Goal: Complete application form: Complete application form

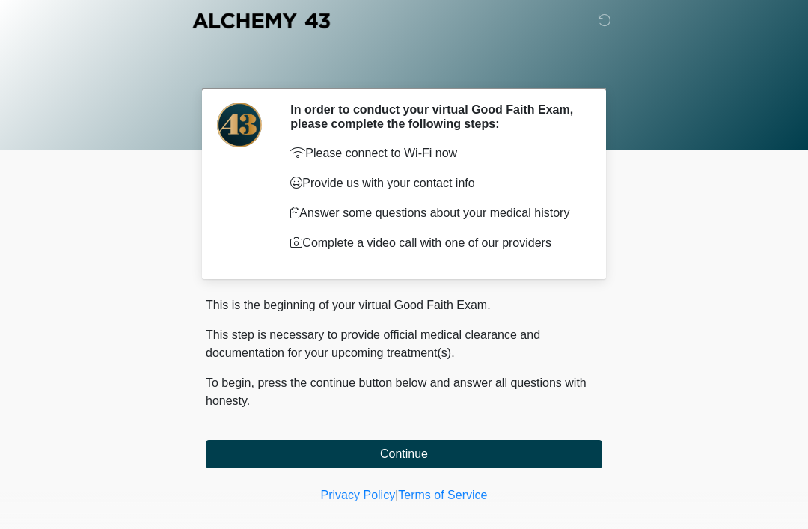
click at [313, 456] on button "Continue" at bounding box center [404, 454] width 397 height 28
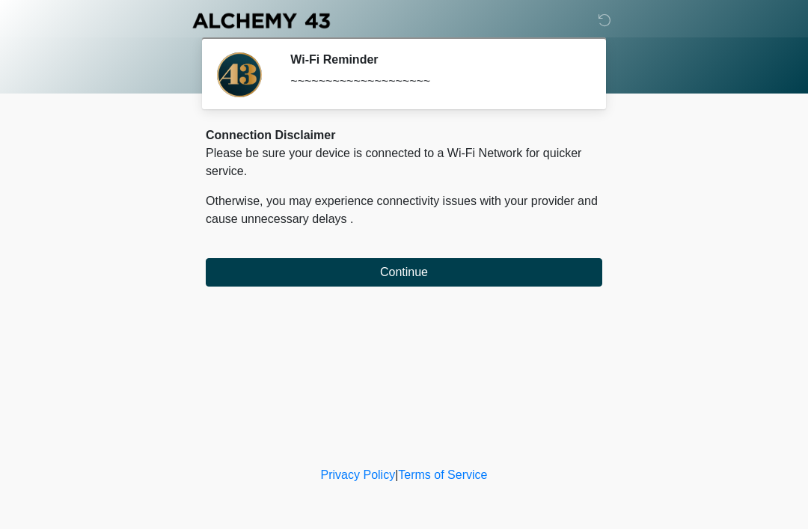
click at [361, 279] on button "Continue" at bounding box center [404, 272] width 397 height 28
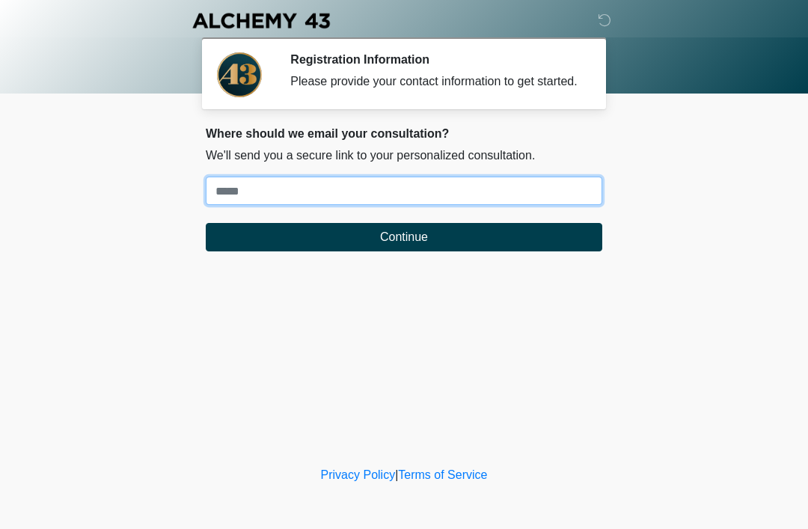
click at [255, 200] on input "Where should we email your treatment plan?" at bounding box center [404, 191] width 397 height 28
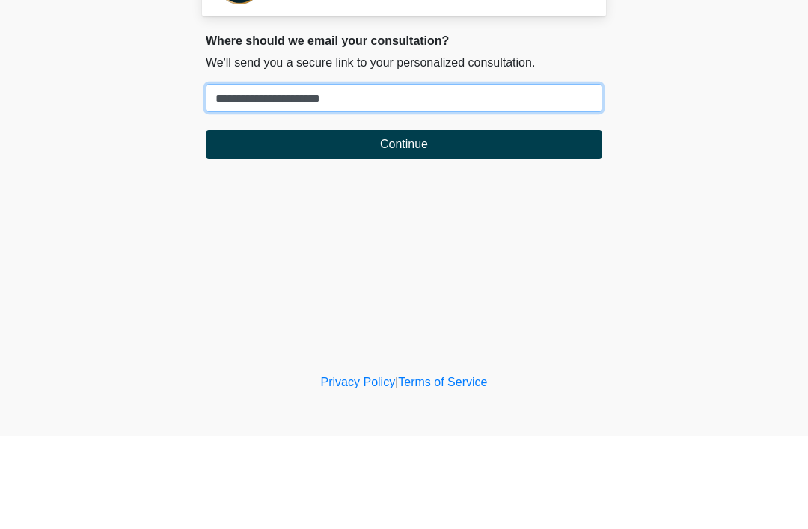
type input "**********"
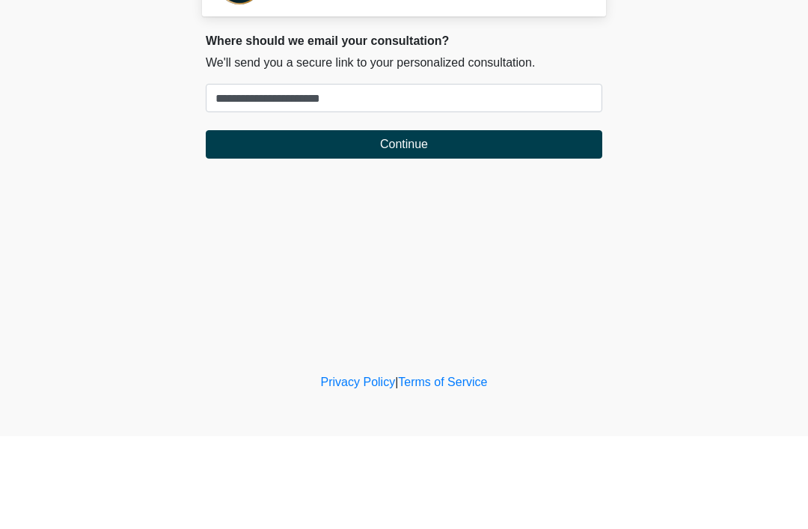
click at [457, 223] on button "Continue" at bounding box center [404, 237] width 397 height 28
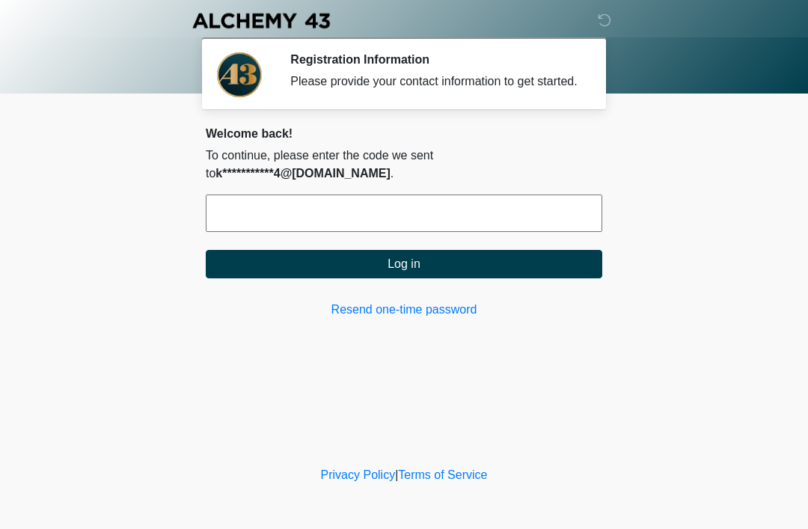
click at [376, 227] on input "text" at bounding box center [404, 213] width 397 height 37
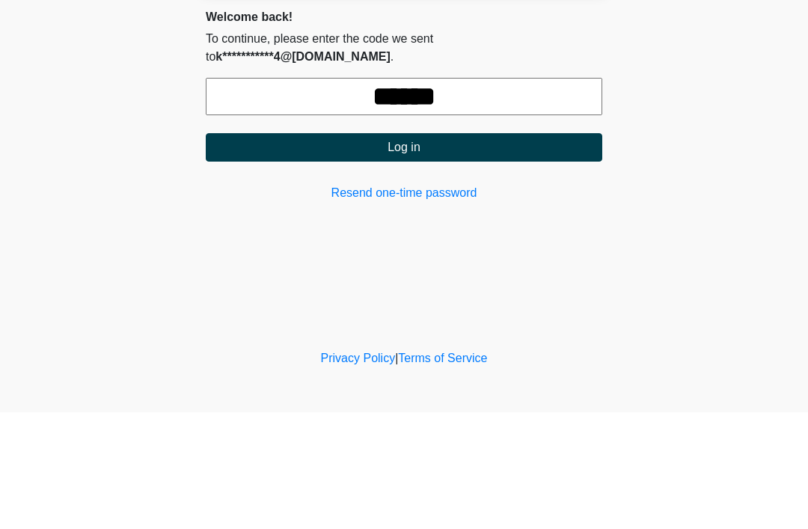
type input "******"
click at [448, 250] on button "Log in" at bounding box center [404, 264] width 397 height 28
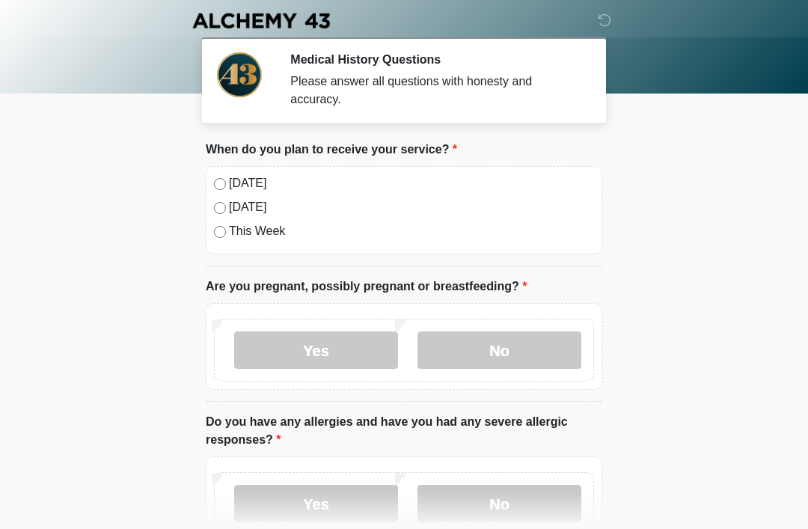
click at [235, 176] on label "Today" at bounding box center [411, 183] width 365 height 18
click at [497, 349] on label "No" at bounding box center [499, 349] width 164 height 37
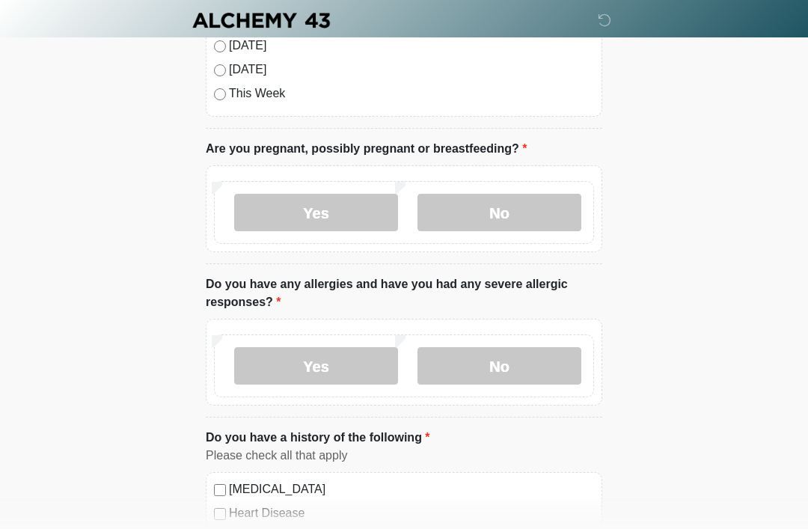
click at [525, 362] on label "No" at bounding box center [499, 366] width 164 height 37
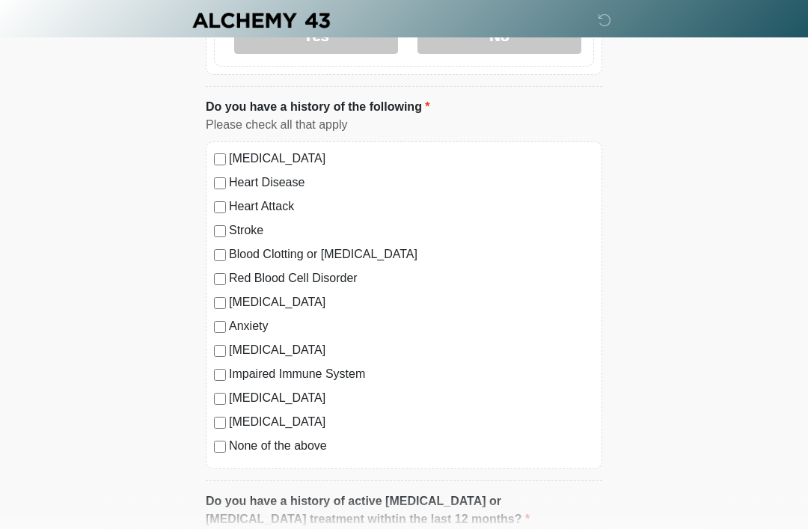
scroll to position [476, 0]
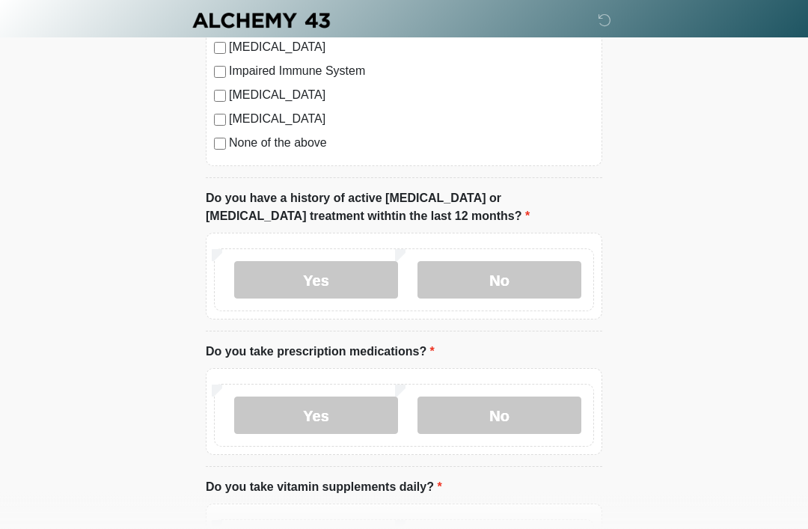
click at [517, 285] on label "No" at bounding box center [499, 280] width 164 height 37
click at [507, 398] on label "No" at bounding box center [499, 415] width 164 height 37
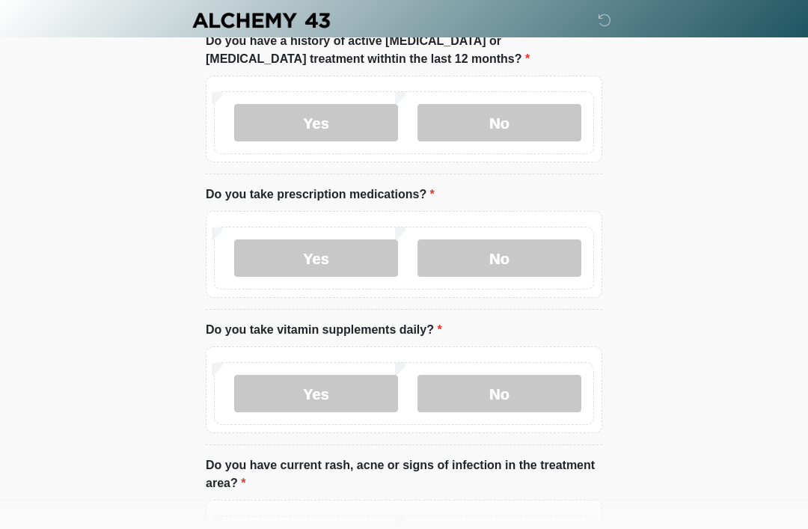
scroll to position [945, 0]
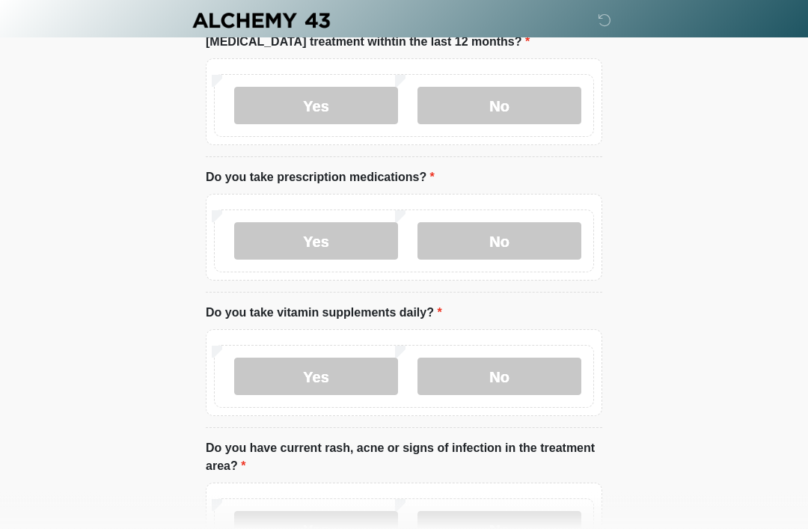
click at [333, 379] on label "Yes" at bounding box center [316, 376] width 164 height 37
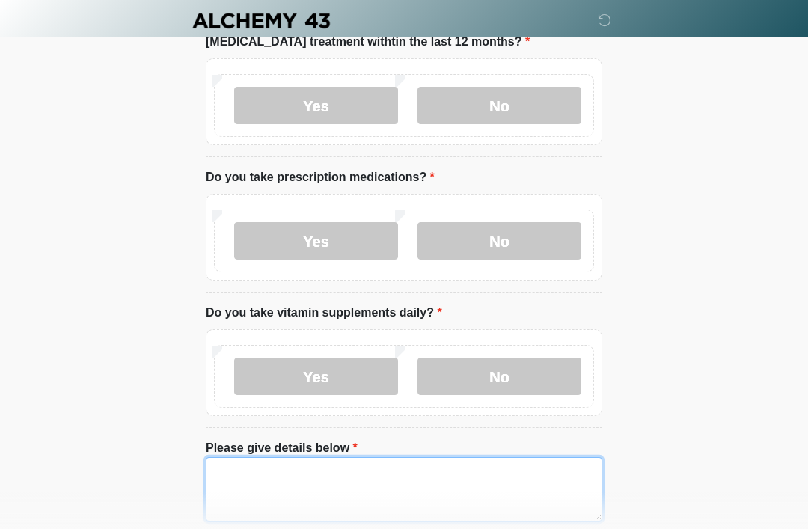
click at [272, 477] on textarea "Please give details below" at bounding box center [404, 489] width 397 height 64
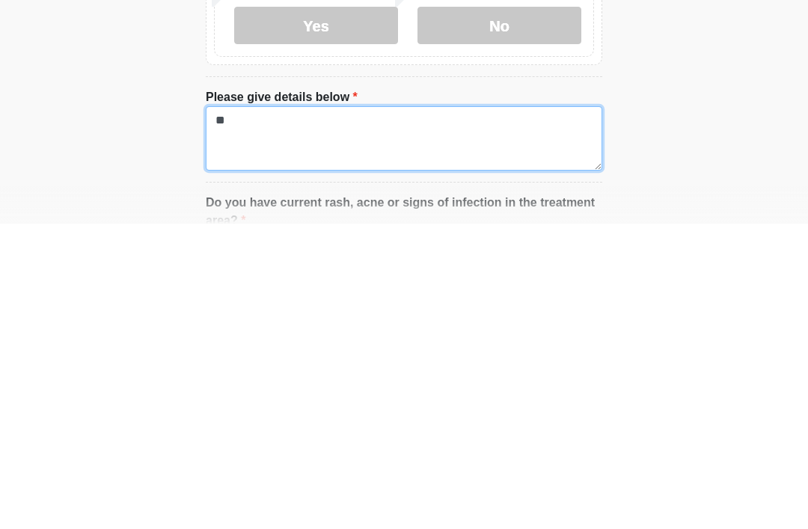
type textarea "*"
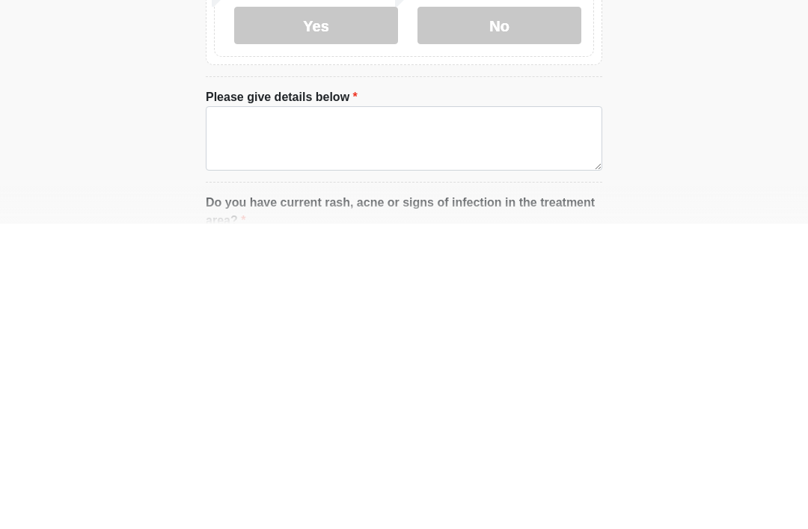
click at [511, 312] on label "No" at bounding box center [499, 330] width 164 height 37
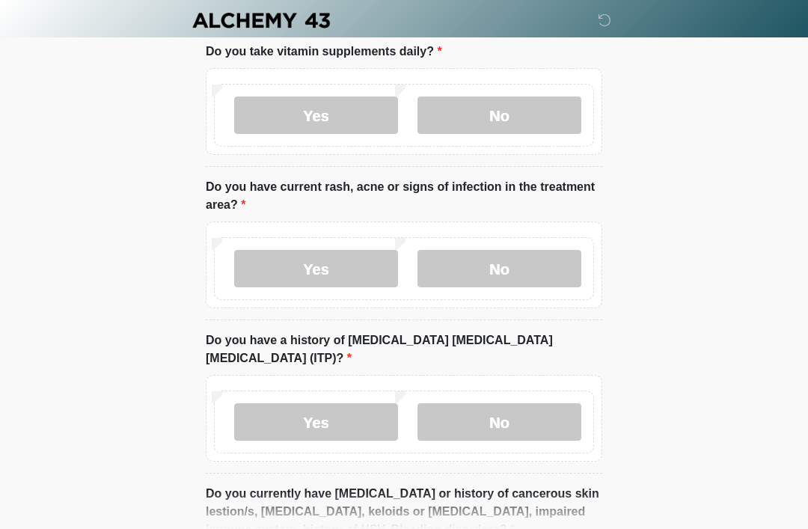
scroll to position [1202, 0]
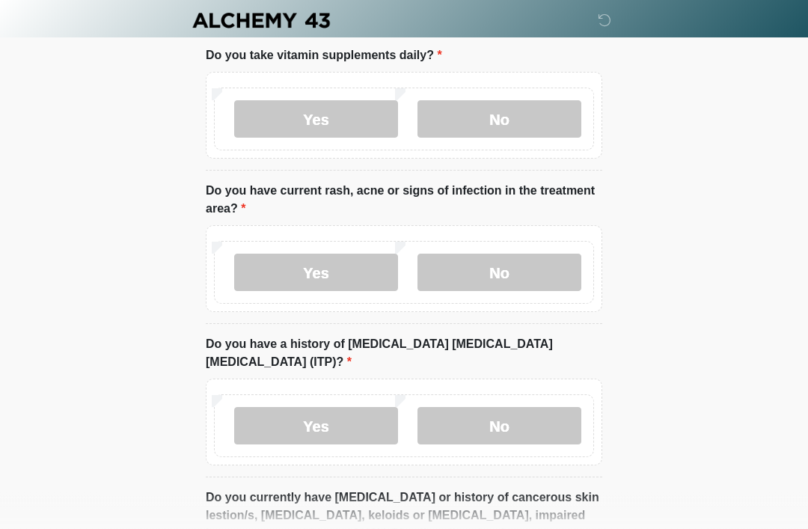
click at [524, 276] on label "No" at bounding box center [499, 272] width 164 height 37
click at [521, 407] on label "No" at bounding box center [499, 425] width 164 height 37
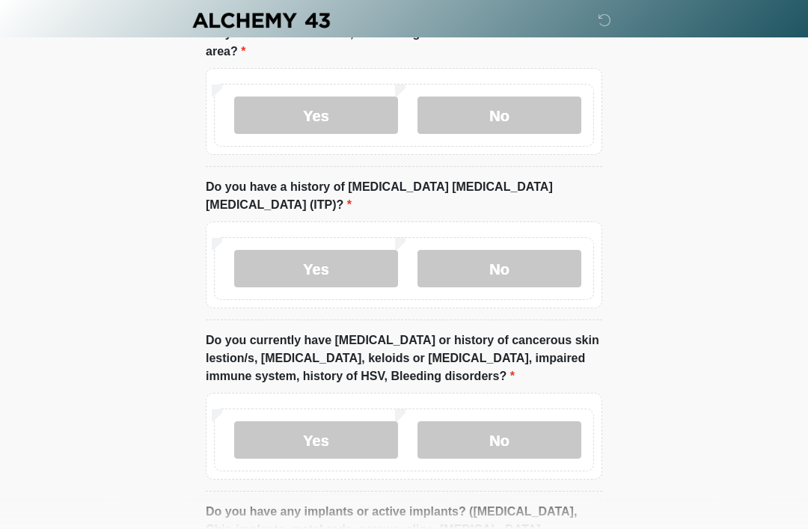
scroll to position [1362, 0]
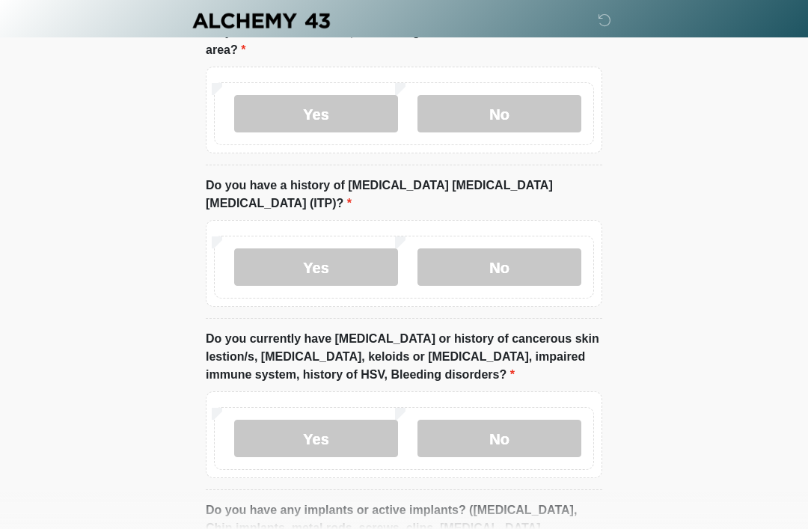
click at [474, 420] on label "No" at bounding box center [499, 438] width 164 height 37
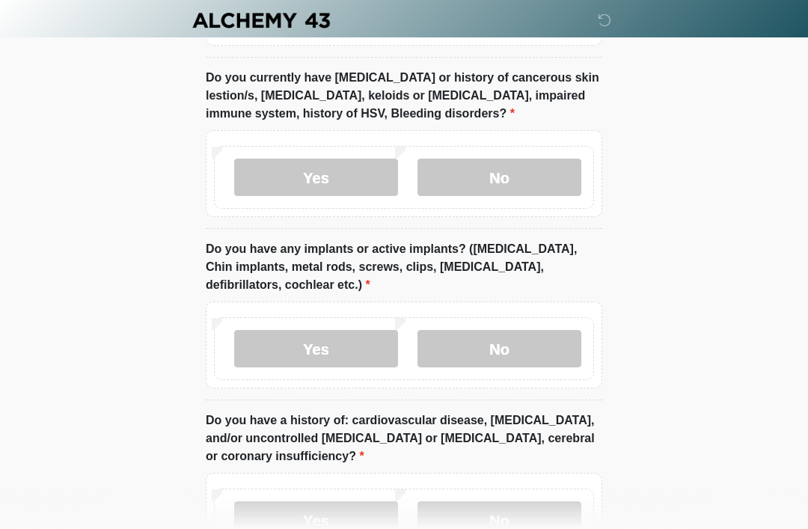
scroll to position [1622, 0]
click at [295, 331] on label "Yes" at bounding box center [316, 349] width 164 height 37
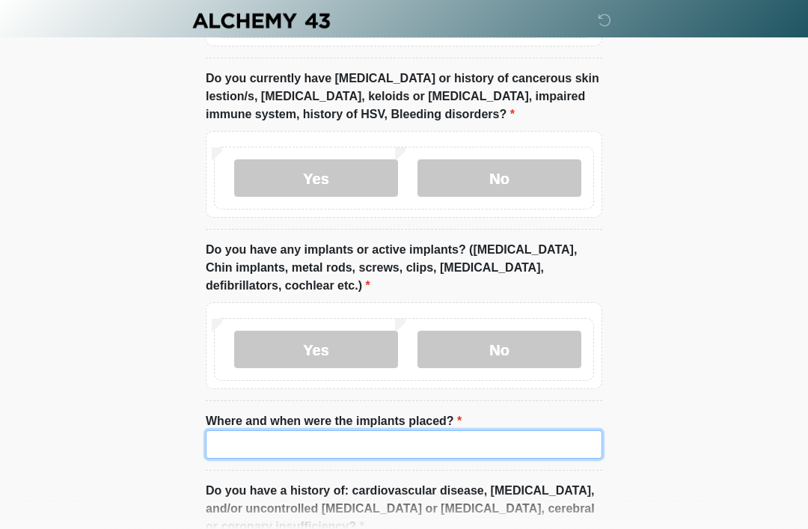
click at [428, 430] on input "Where and when were the implants placed?" at bounding box center [404, 444] width 397 height 28
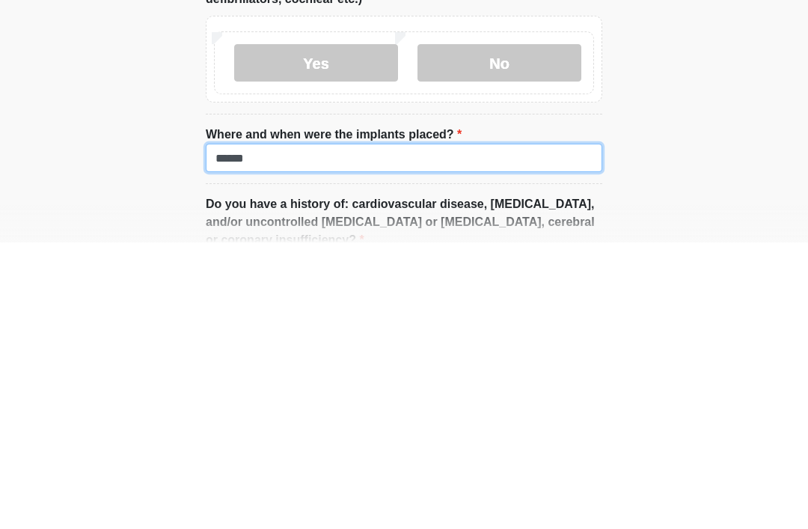
type input "******"
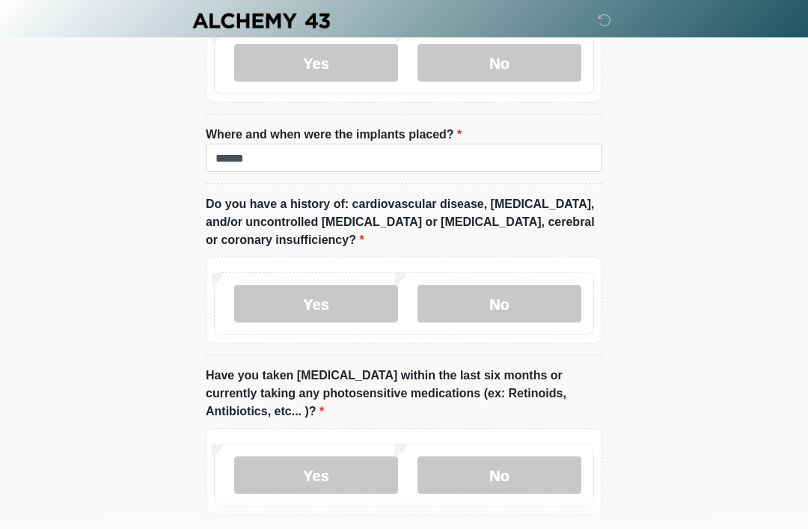
click at [553, 289] on label "No" at bounding box center [499, 303] width 164 height 37
click at [518, 456] on label "No" at bounding box center [499, 474] width 164 height 37
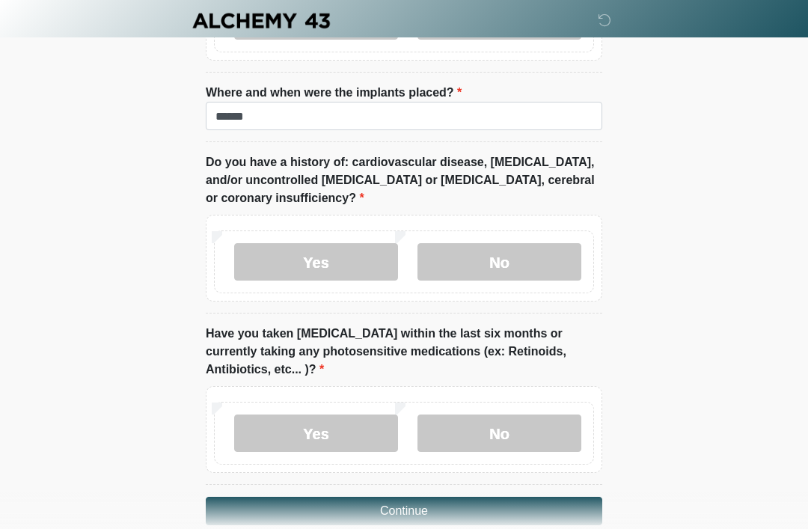
scroll to position [1956, 0]
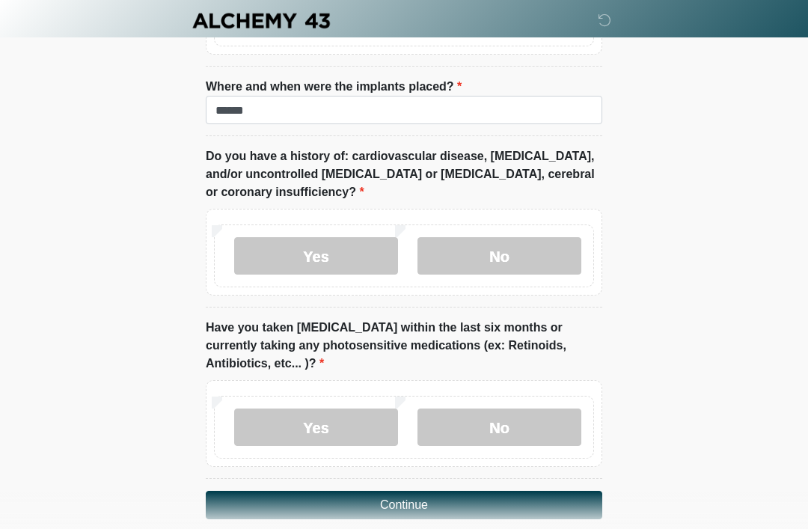
click at [505, 491] on button "Continue" at bounding box center [404, 505] width 397 height 28
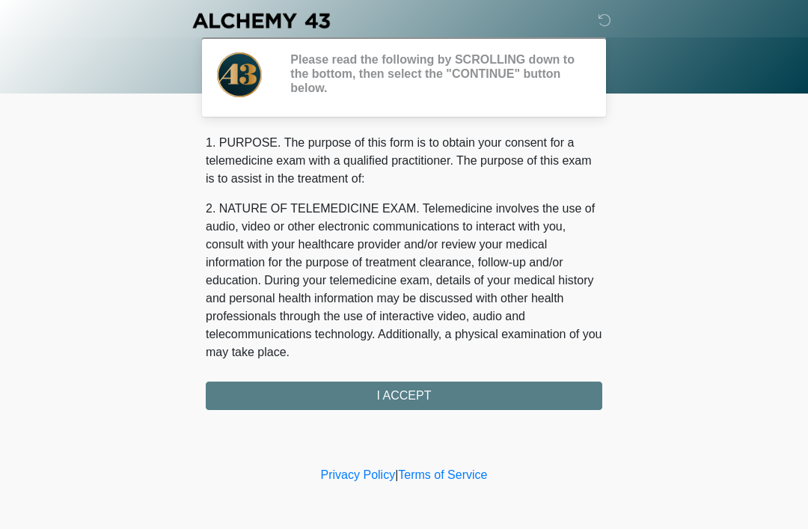
scroll to position [0, 0]
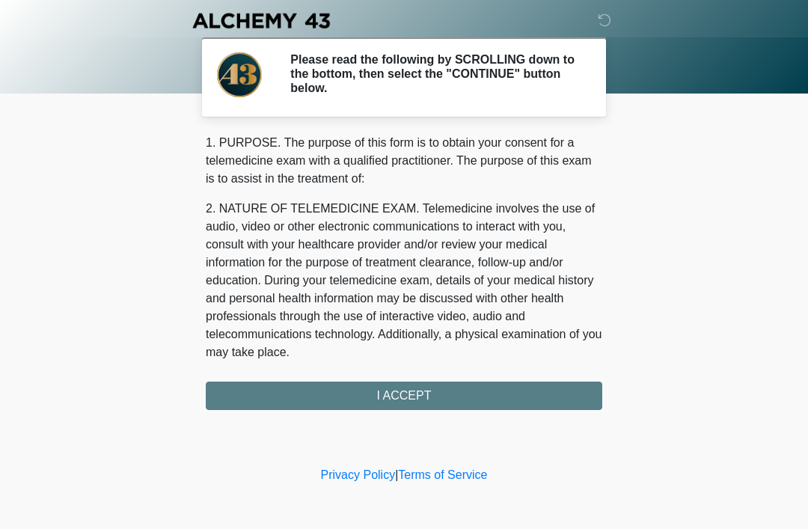
click at [382, 385] on div "1. PURPOSE. The purpose of this form is to obtain your consent for a telemedici…" at bounding box center [404, 272] width 397 height 276
click at [391, 390] on div "1. PURPOSE. The purpose of this form is to obtain your consent for a telemedici…" at bounding box center [404, 272] width 397 height 276
click at [427, 396] on div "1. PURPOSE. The purpose of this form is to obtain your consent for a telemedici…" at bounding box center [404, 272] width 397 height 276
click at [414, 382] on div "1. PURPOSE. The purpose of this form is to obtain your consent for a telemedici…" at bounding box center [404, 272] width 397 height 276
click at [331, 403] on div "1. PURPOSE. The purpose of this form is to obtain your consent for a telemedici…" at bounding box center [404, 272] width 397 height 276
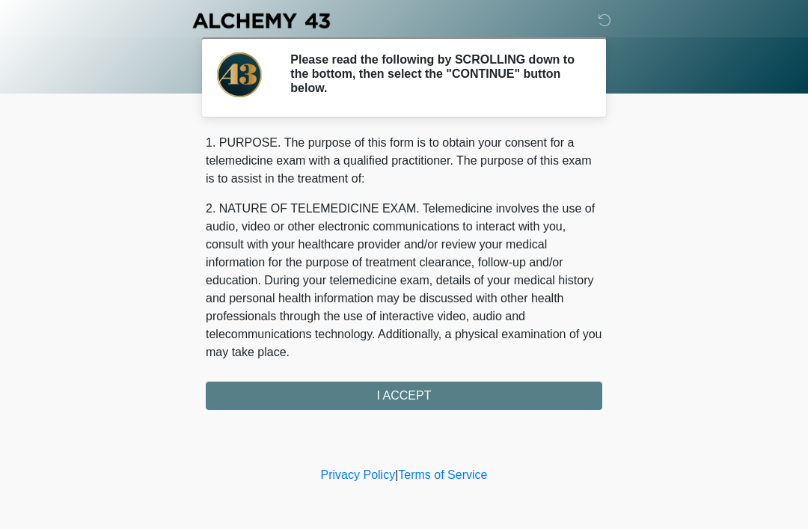
click at [331, 403] on div "1. PURPOSE. The purpose of this form is to obtain your consent for a telemedici…" at bounding box center [404, 272] width 397 height 276
click at [441, 374] on div "1. PURPOSE. The purpose of this form is to obtain your consent for a telemedici…" at bounding box center [404, 272] width 397 height 276
click at [444, 395] on div "1. PURPOSE. The purpose of this form is to obtain your consent for a telemedici…" at bounding box center [404, 272] width 397 height 276
click at [426, 385] on div "1. PURPOSE. The purpose of this form is to obtain your consent for a telemedici…" at bounding box center [404, 272] width 397 height 276
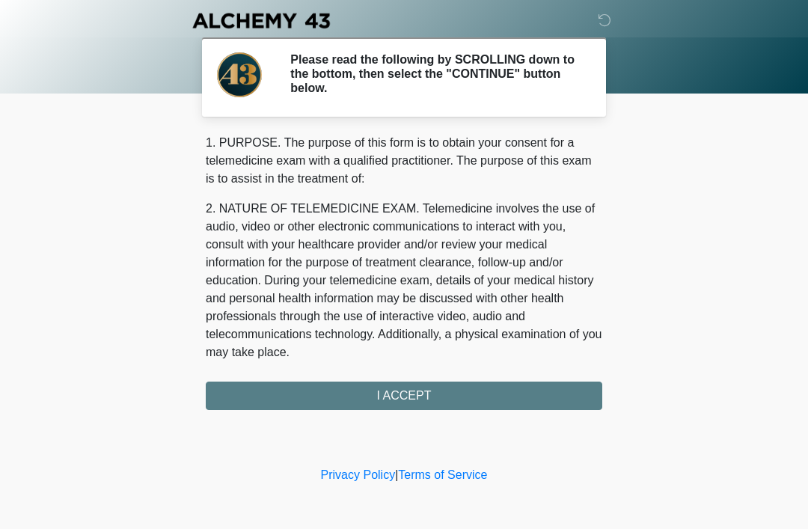
click at [426, 385] on div "1. PURPOSE. The purpose of this form is to obtain your consent for a telemedici…" at bounding box center [404, 272] width 397 height 276
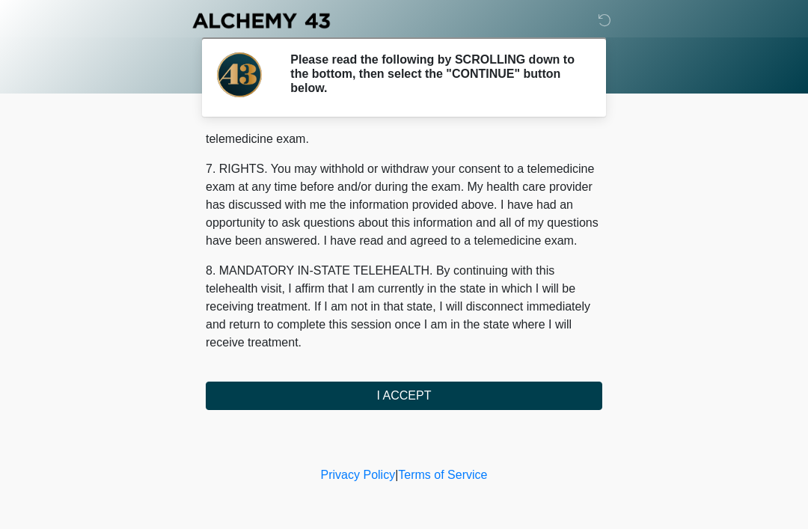
scroll to position [638, 0]
click at [463, 387] on button "I ACCEPT" at bounding box center [404, 396] width 397 height 28
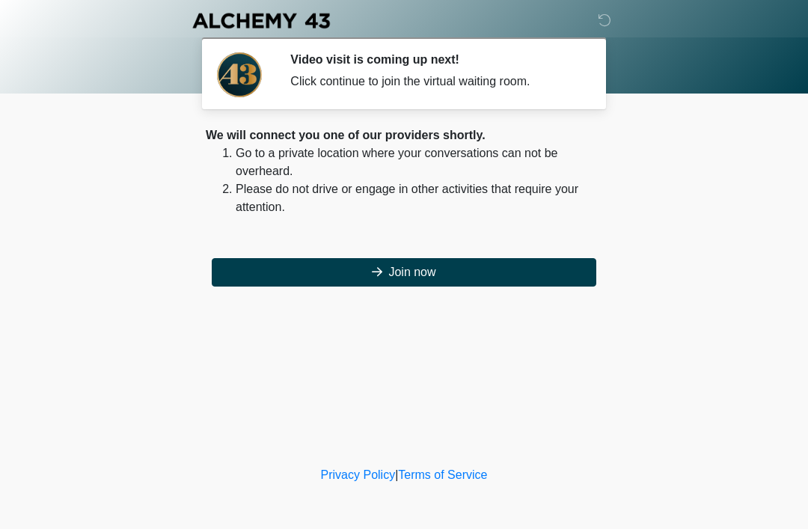
click at [374, 278] on icon at bounding box center [377, 272] width 10 height 12
